Goal: Find specific page/section: Find specific page/section

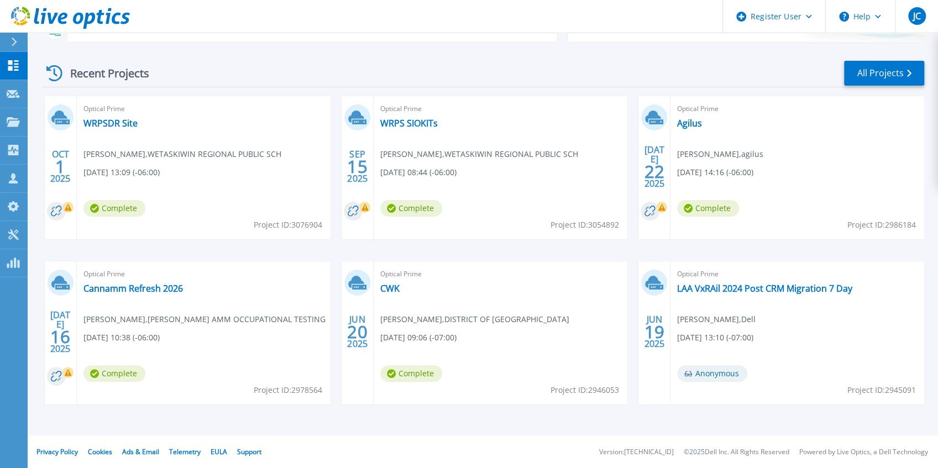
scroll to position [144, 0]
click at [21, 119] on link "Projects Projects" at bounding box center [14, 122] width 28 height 28
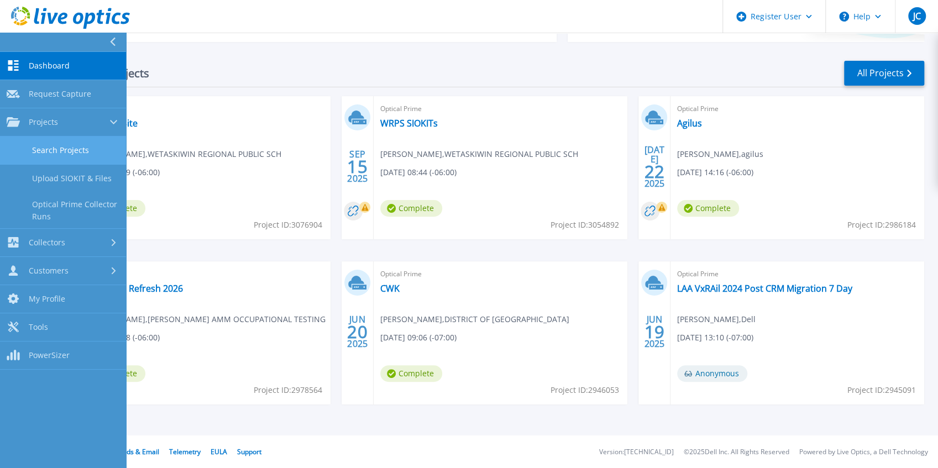
click at [25, 154] on link "Search Projects" at bounding box center [63, 151] width 126 height 28
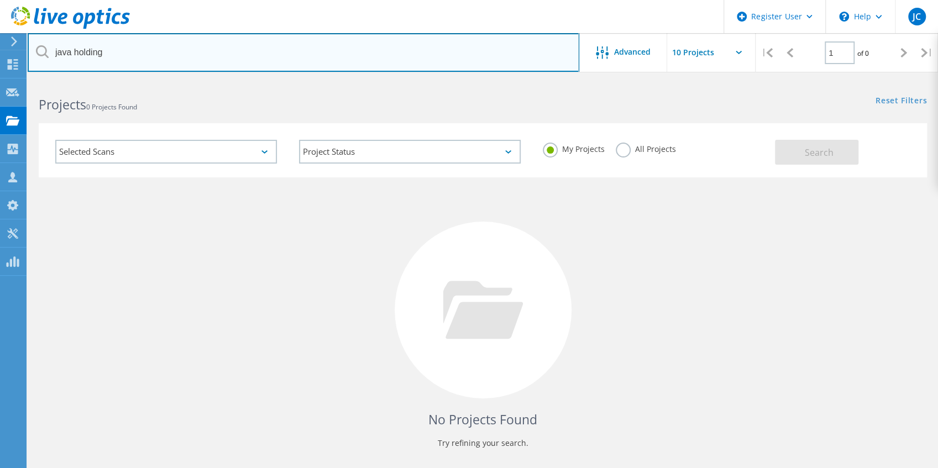
click at [169, 54] on input "java holding" at bounding box center [304, 52] width 552 height 39
type input "demo"
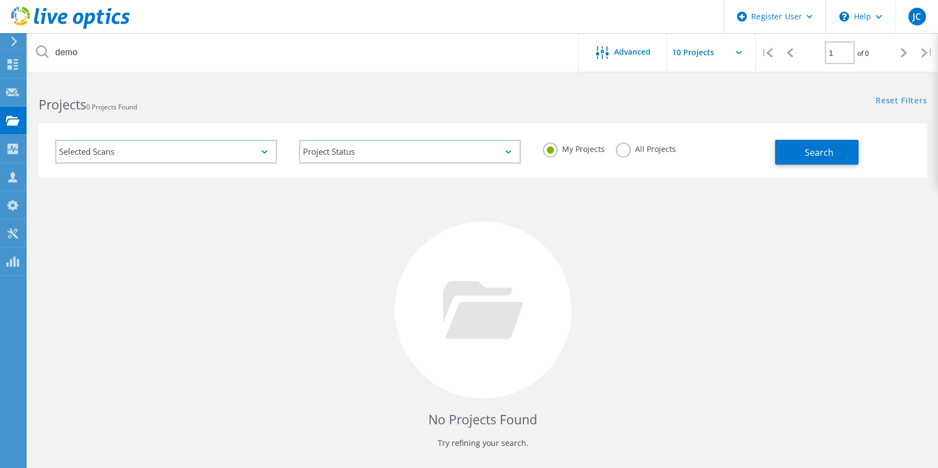
click at [661, 153] on label "All Projects" at bounding box center [646, 148] width 60 height 11
click at [0, 0] on input "All Projects" at bounding box center [0, 0] width 0 height 0
click at [824, 160] on button "Search" at bounding box center [816, 152] width 83 height 25
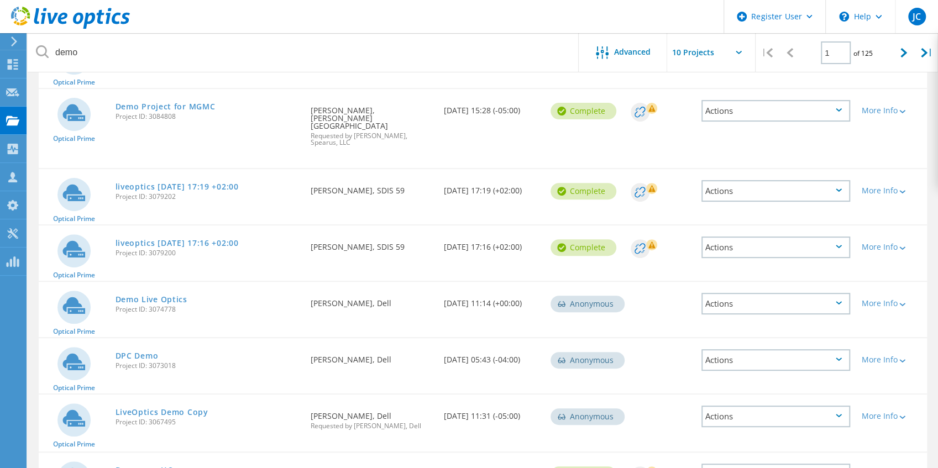
scroll to position [295, 0]
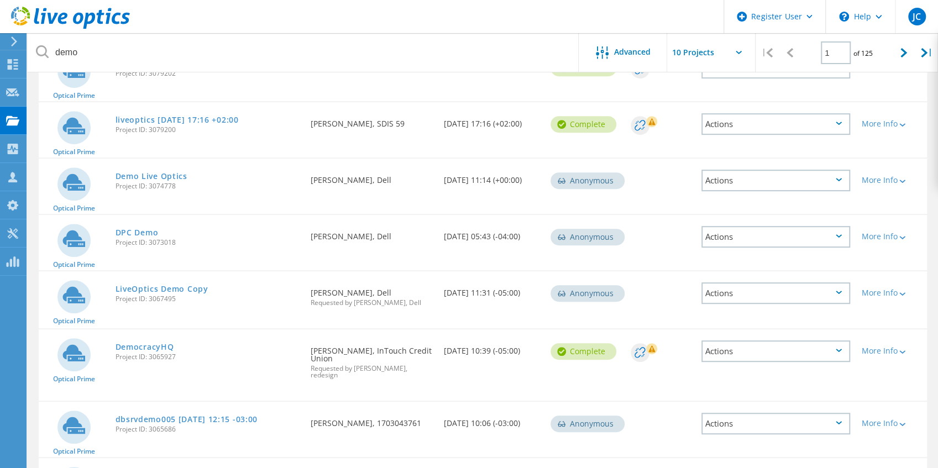
drag, startPoint x: 163, startPoint y: 169, endPoint x: 287, endPoint y: 197, distance: 127.4
click at [163, 172] on link "Demo Live Optics" at bounding box center [152, 176] width 72 height 8
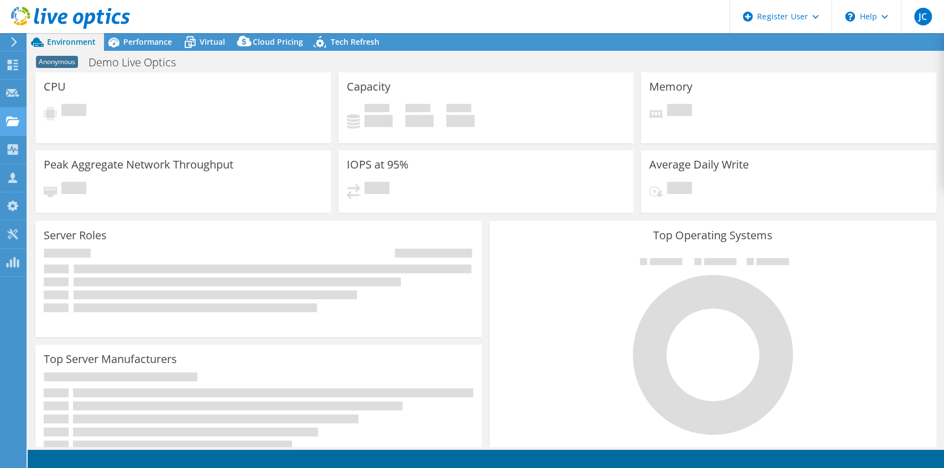
select select "EULondon"
select select "GBP"
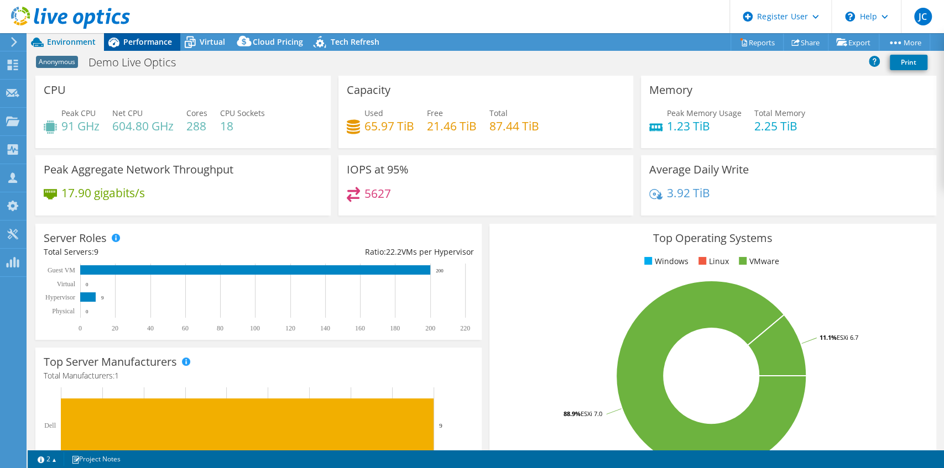
click at [150, 50] on div "Performance" at bounding box center [142, 42] width 76 height 18
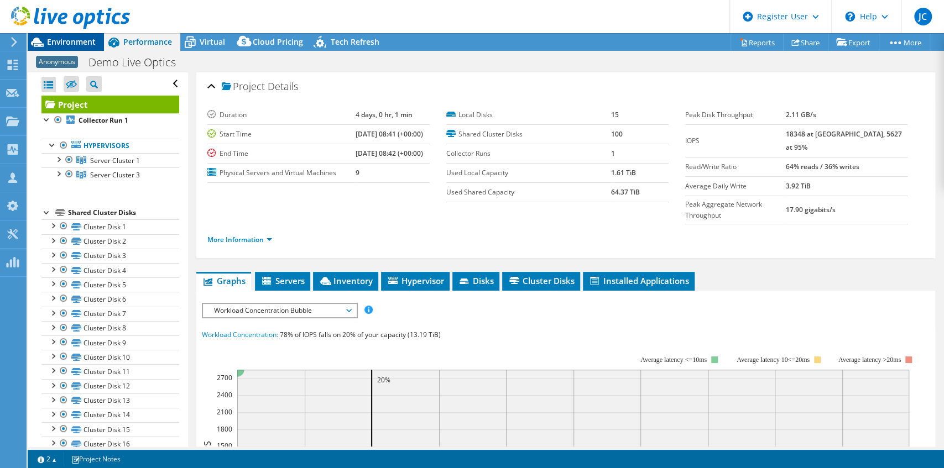
click at [71, 43] on span "Environment" at bounding box center [71, 41] width 49 height 11
